Goal: Information Seeking & Learning: Learn about a topic

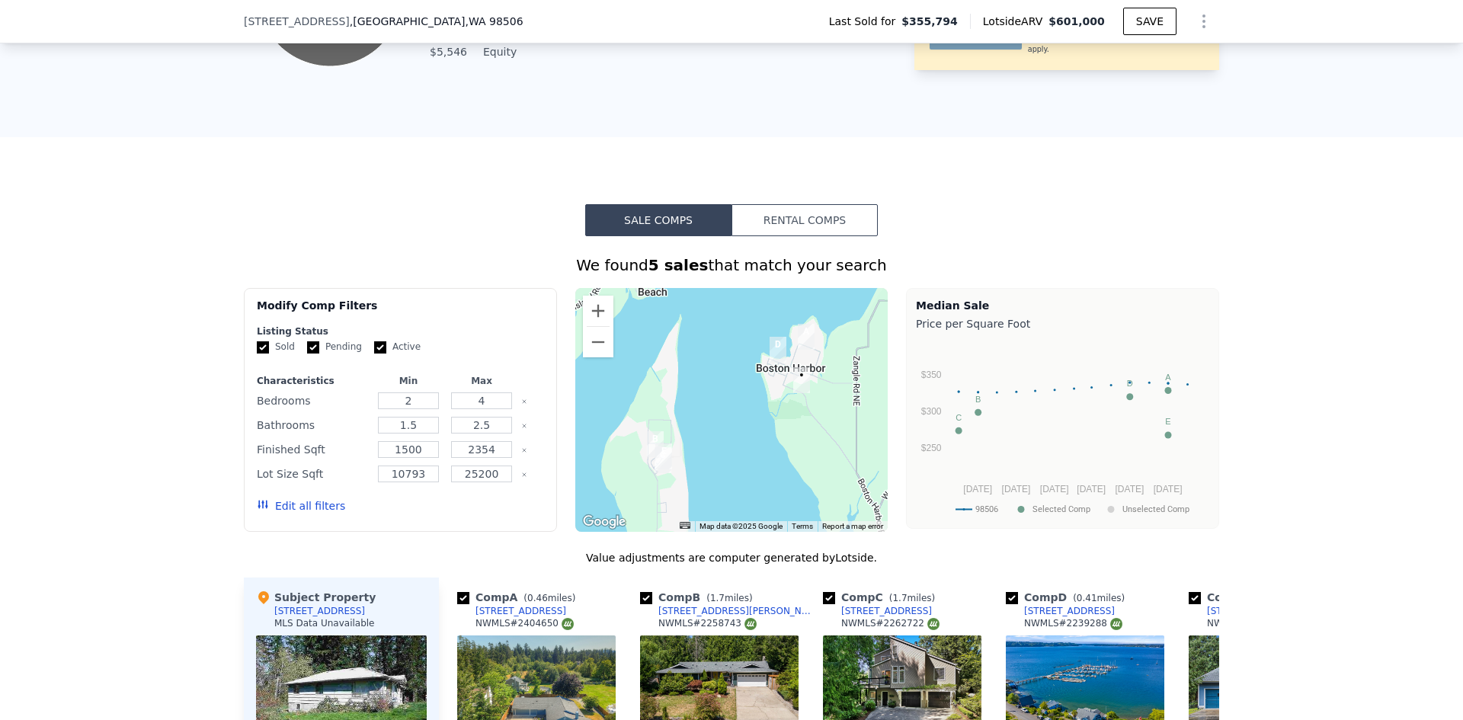
scroll to position [702, 0]
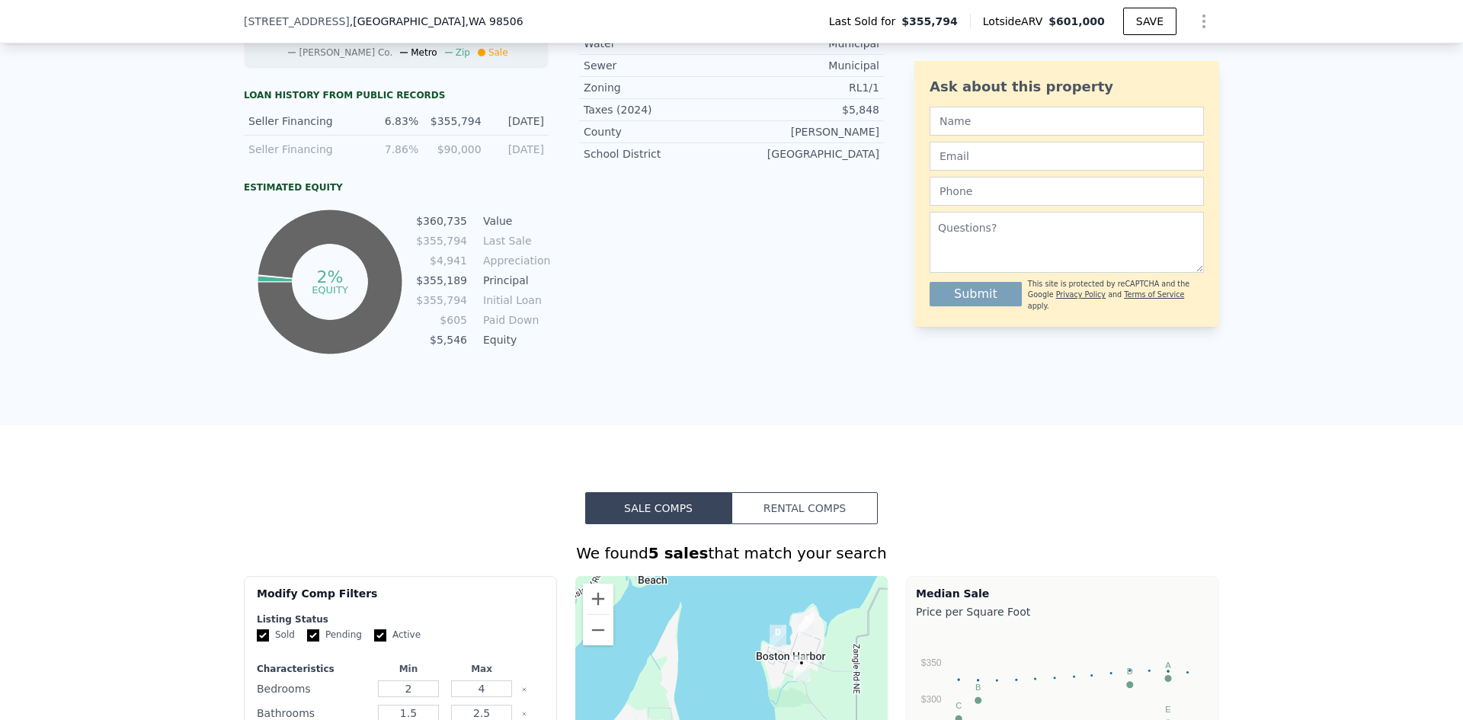
type input "5"
type input "$ 0"
type input "$ 176,123"
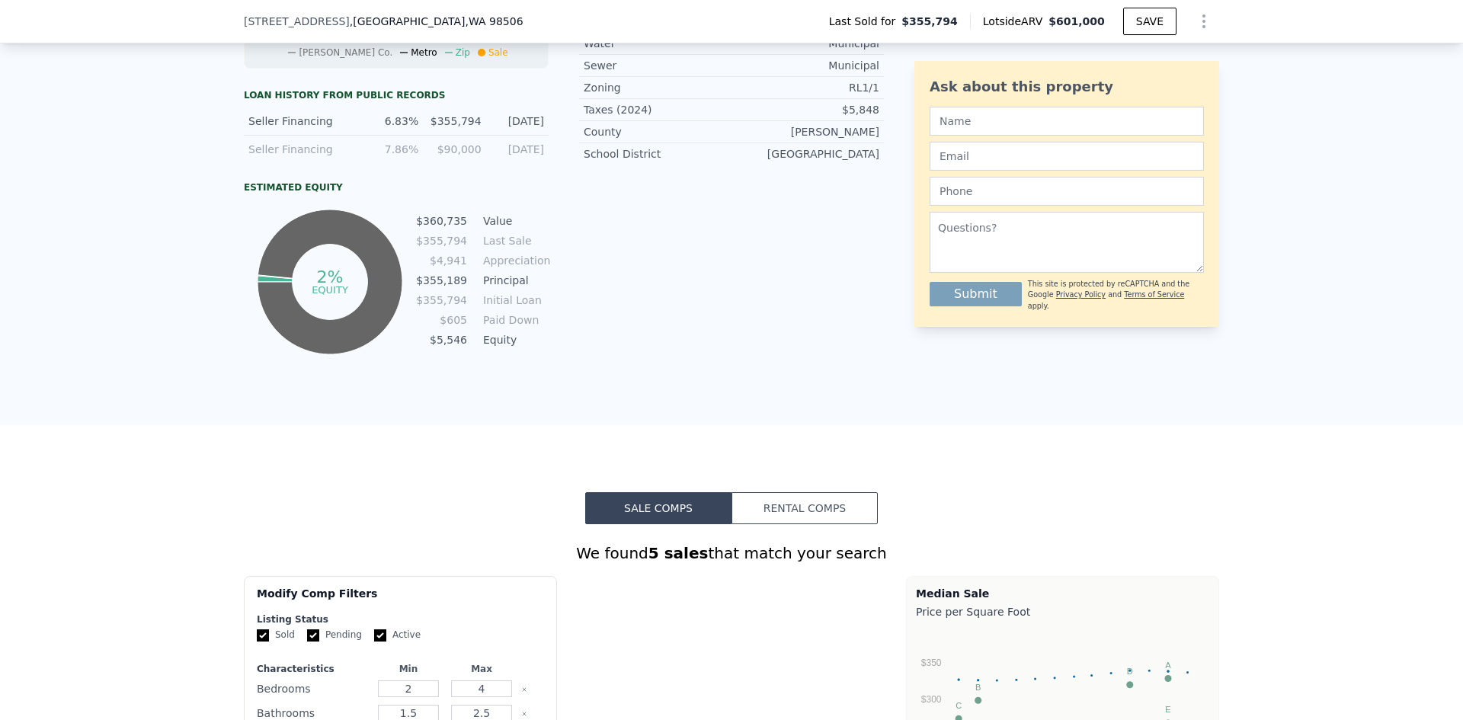
scroll to position [0, 0]
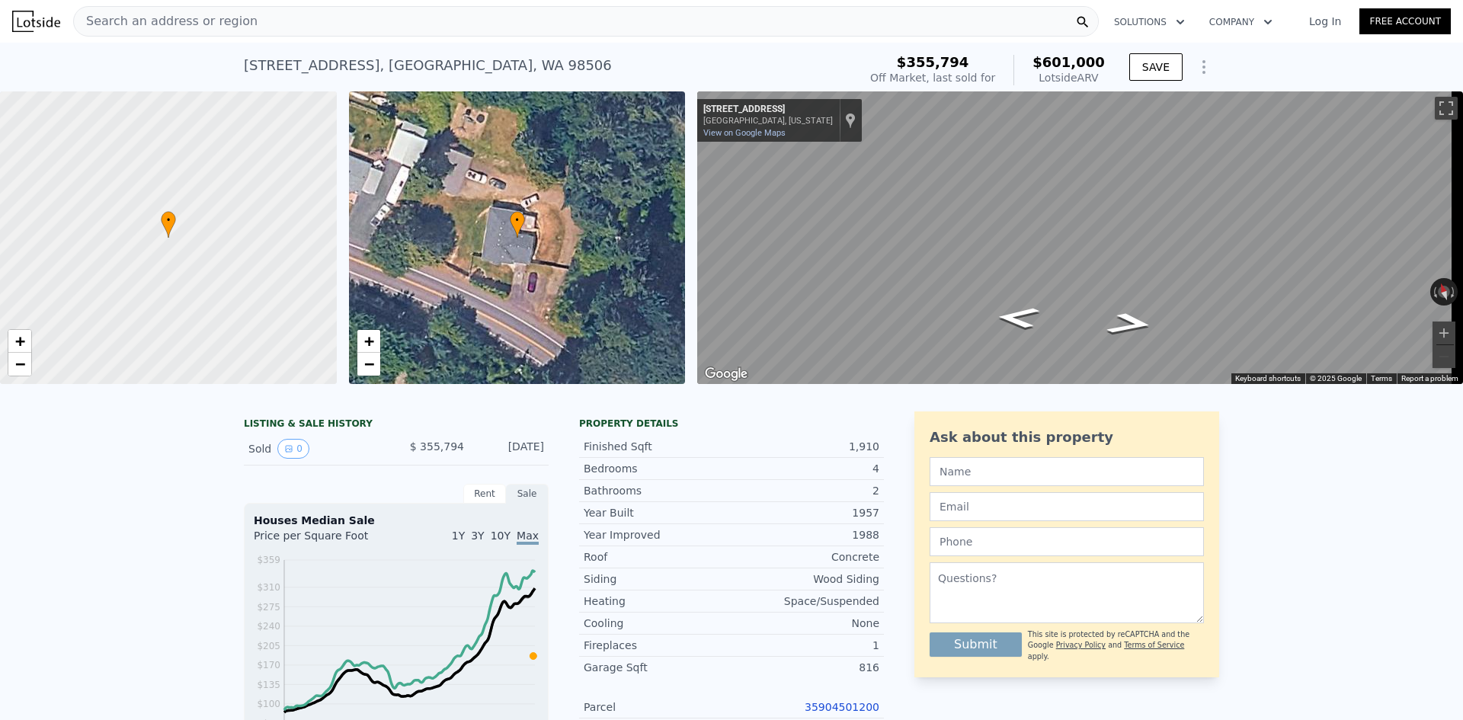
click at [209, 14] on span "Search an address or region" at bounding box center [166, 21] width 184 height 18
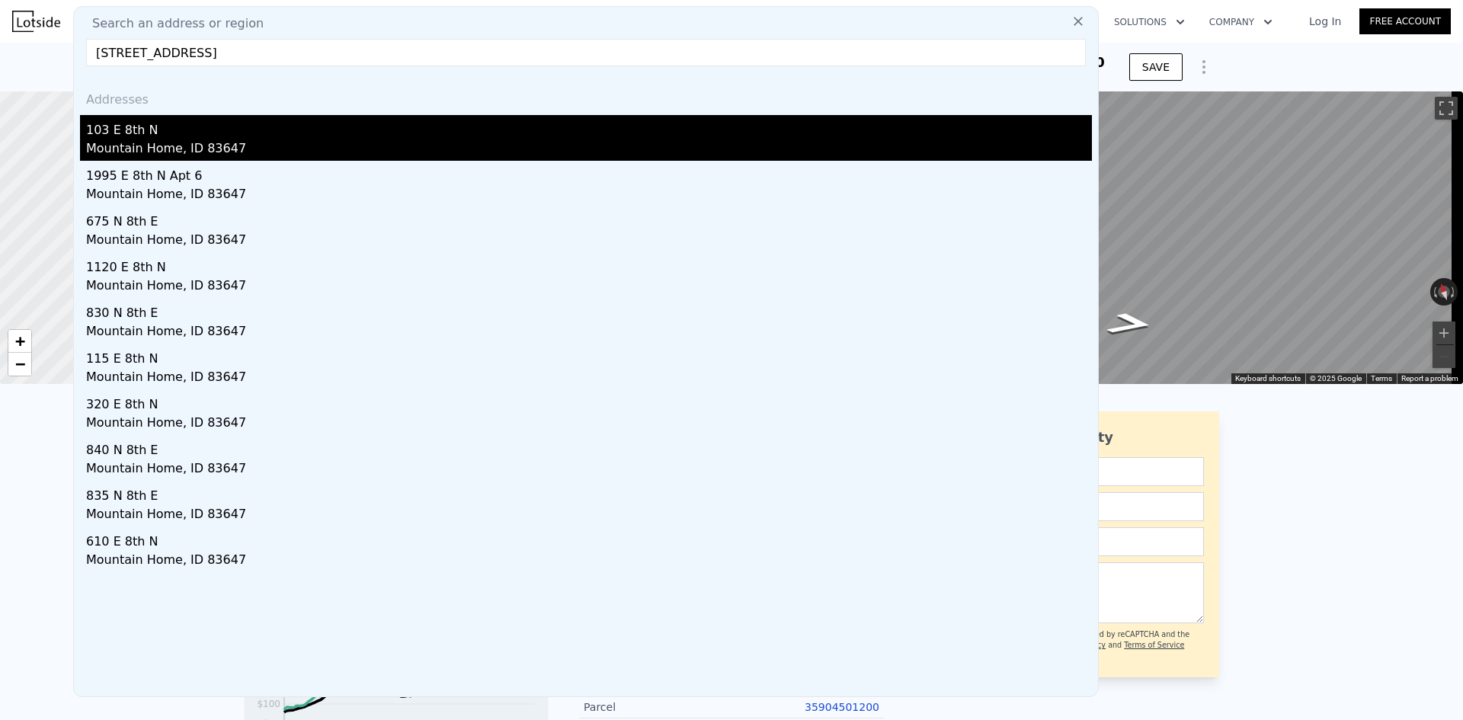
type input "[STREET_ADDRESS]"
click at [162, 140] on div "Mountain Home, ID 83647" at bounding box center [589, 149] width 1006 height 21
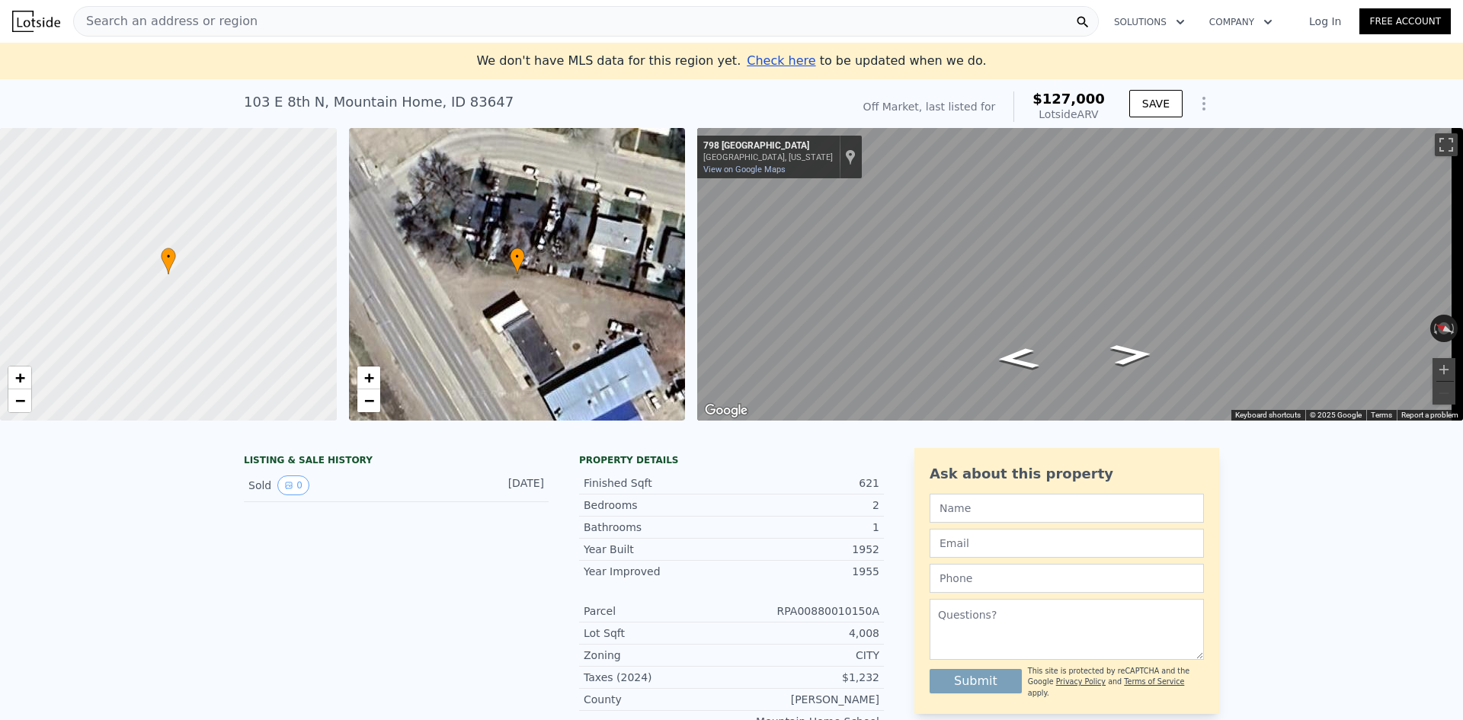
click at [258, 17] on div "Search an address or region" at bounding box center [585, 21] width 1025 height 30
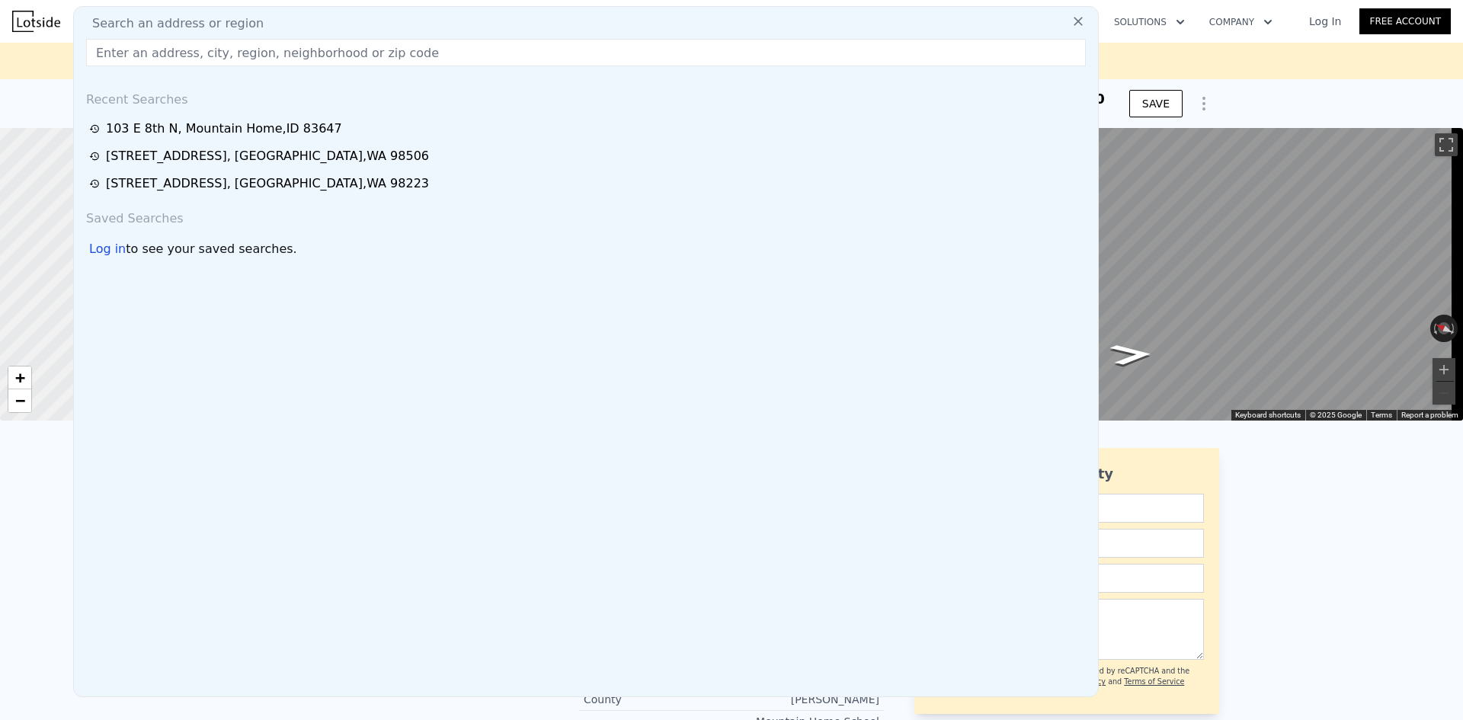
click at [328, 52] on input "text" at bounding box center [586, 52] width 1000 height 27
paste input "[STREET_ADDRESS][PERSON_NAME]"
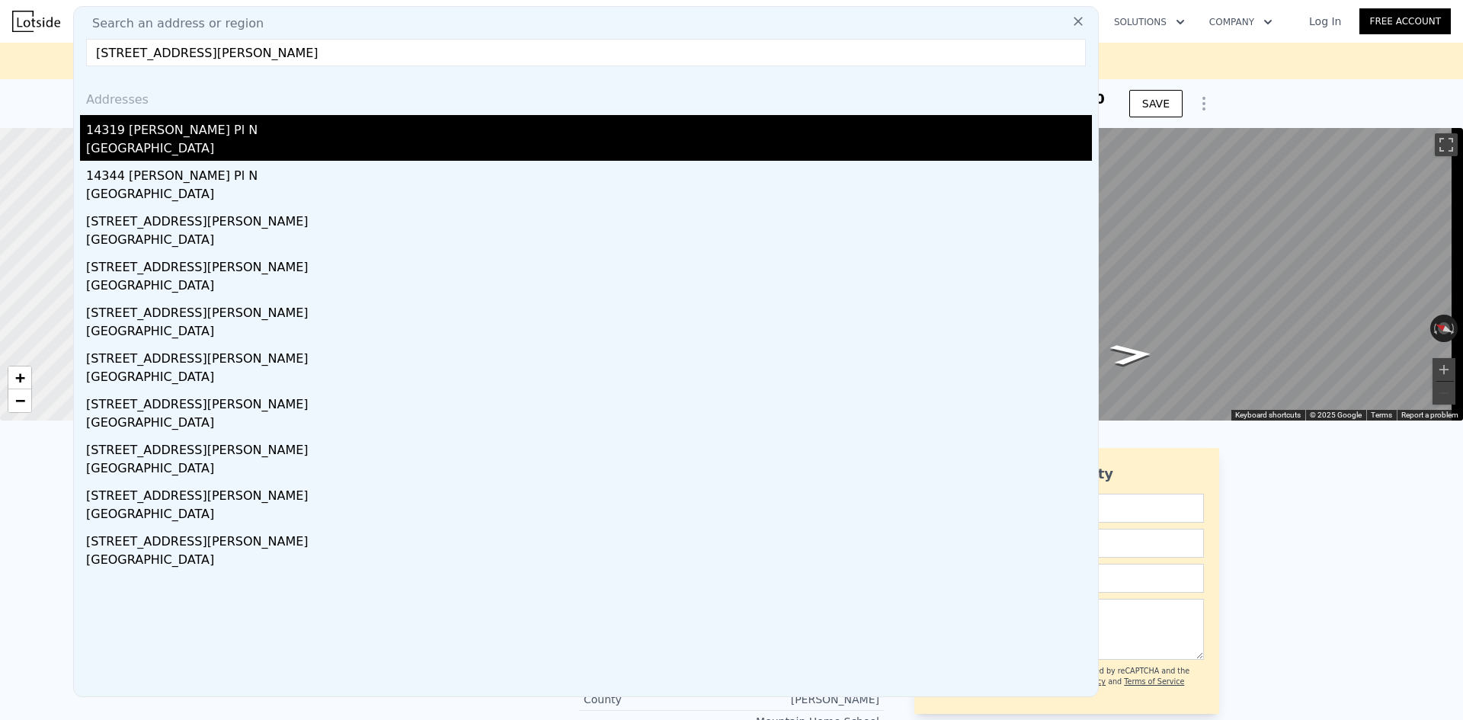
type input "[STREET_ADDRESS][PERSON_NAME]"
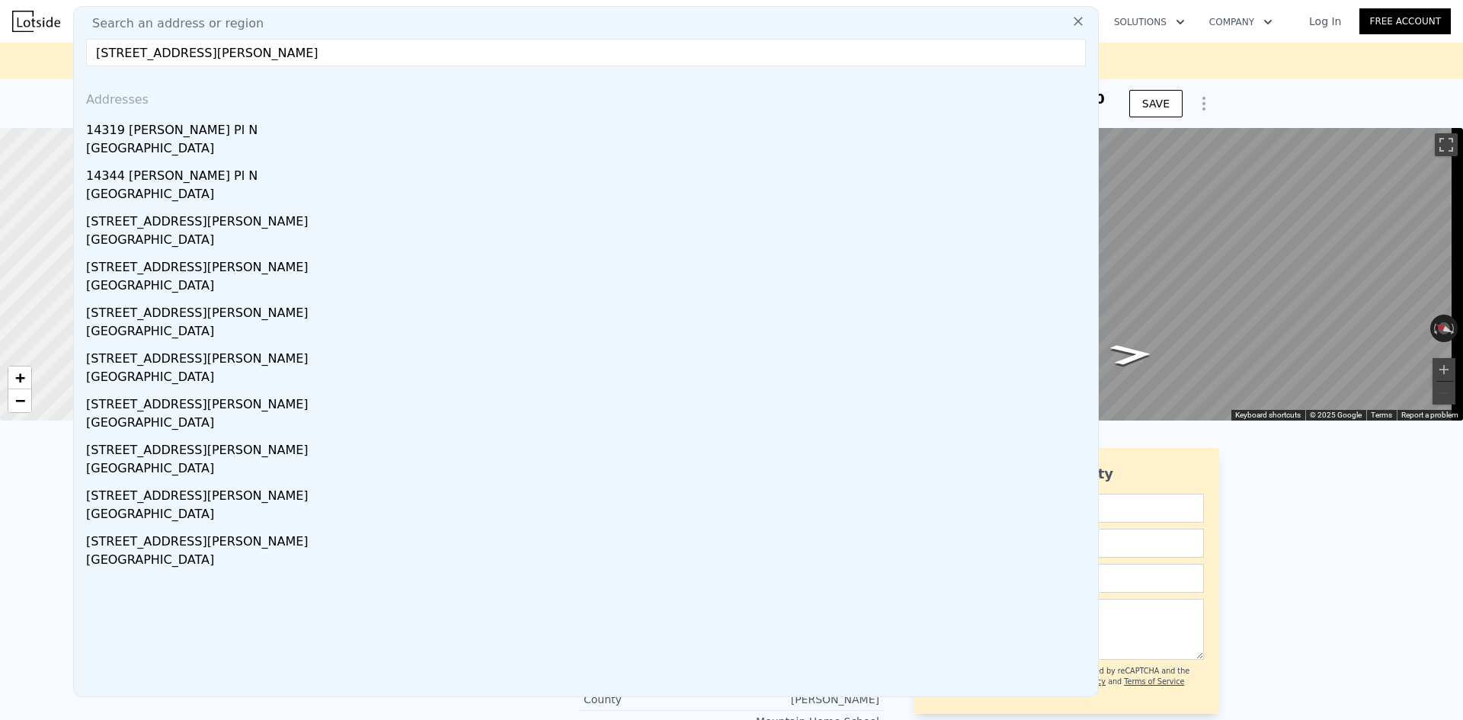
click at [283, 127] on div "14319 [PERSON_NAME] Pl N" at bounding box center [589, 127] width 1006 height 24
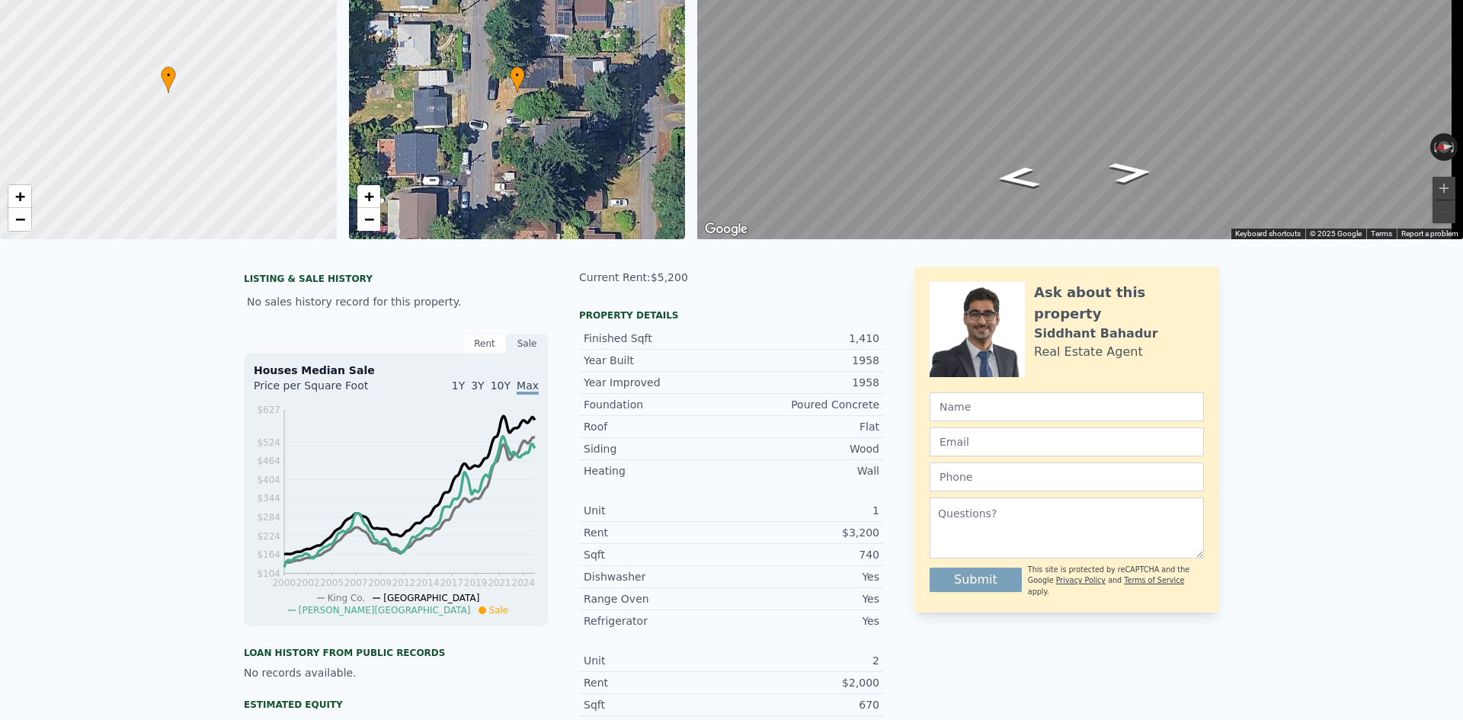
scroll to position [5, 0]
